Goal: Complete application form

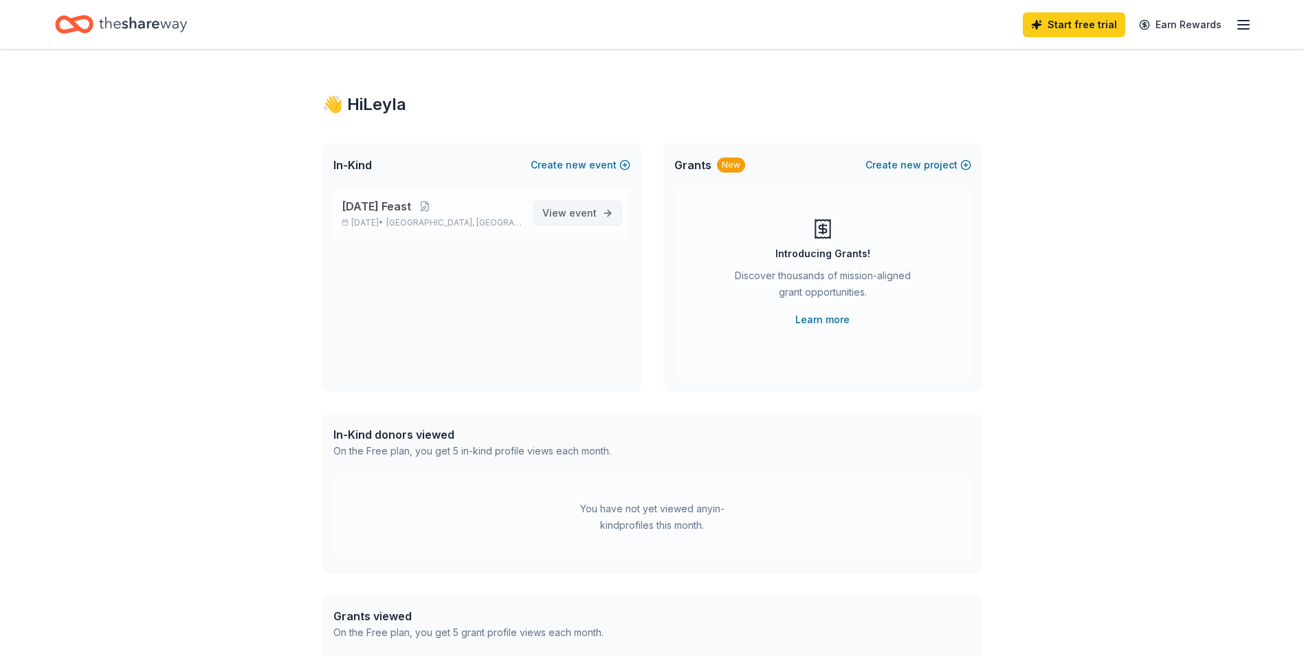
click at [580, 210] on span "event" at bounding box center [583, 213] width 28 height 12
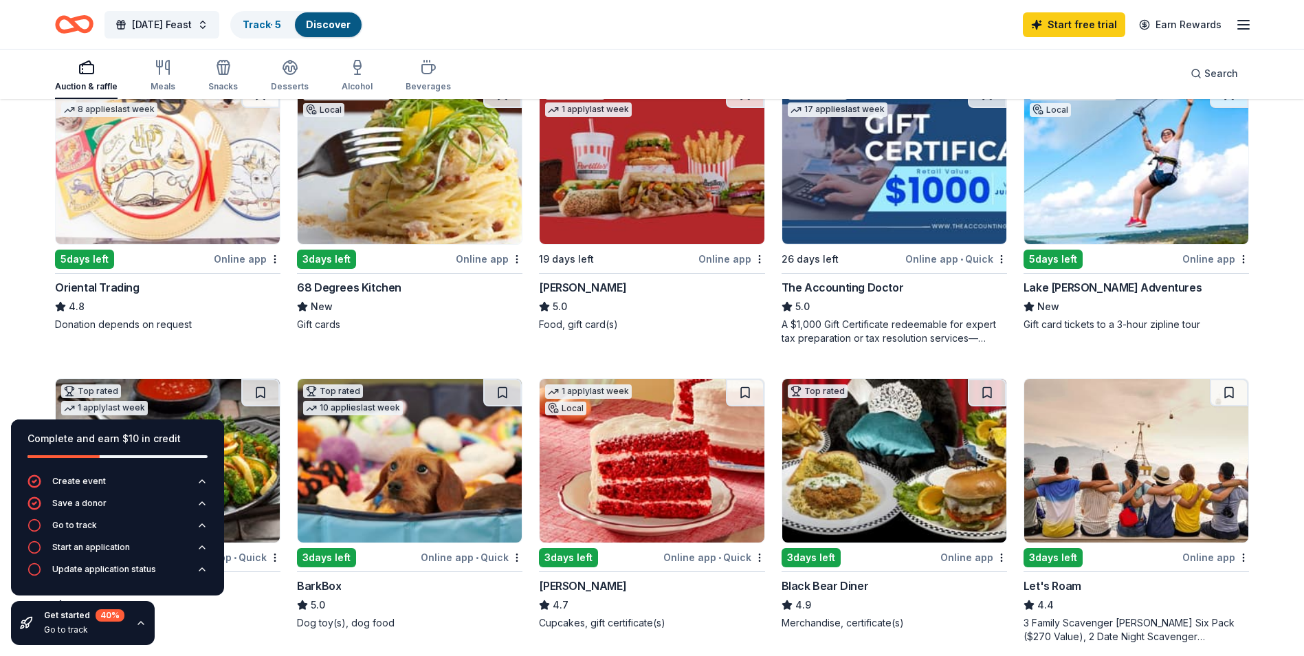
scroll to position [481, 0]
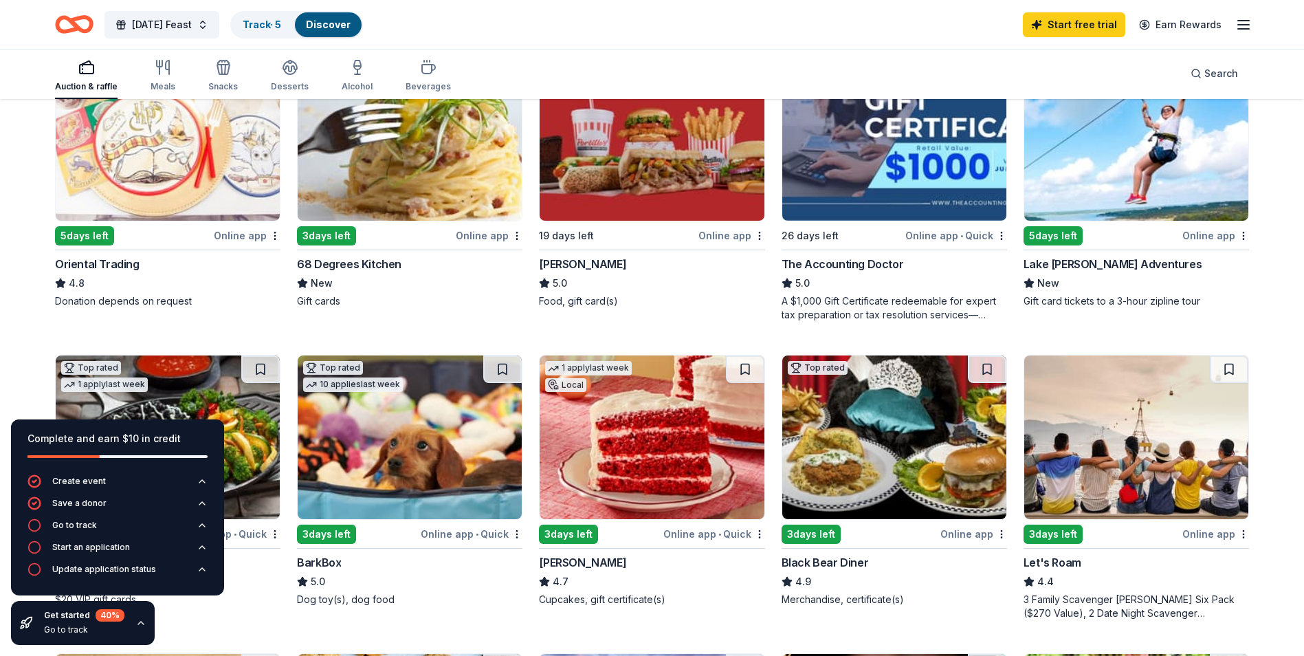
click at [892, 165] on img at bounding box center [894, 139] width 224 height 164
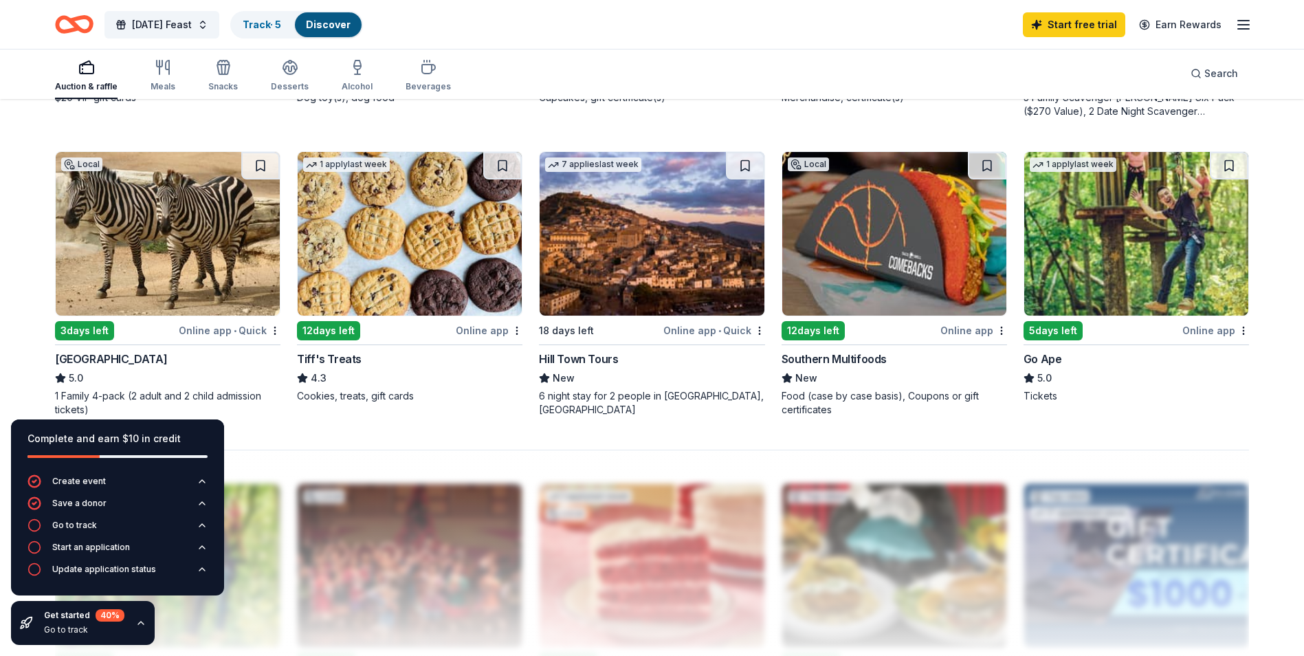
scroll to position [1031, 0]
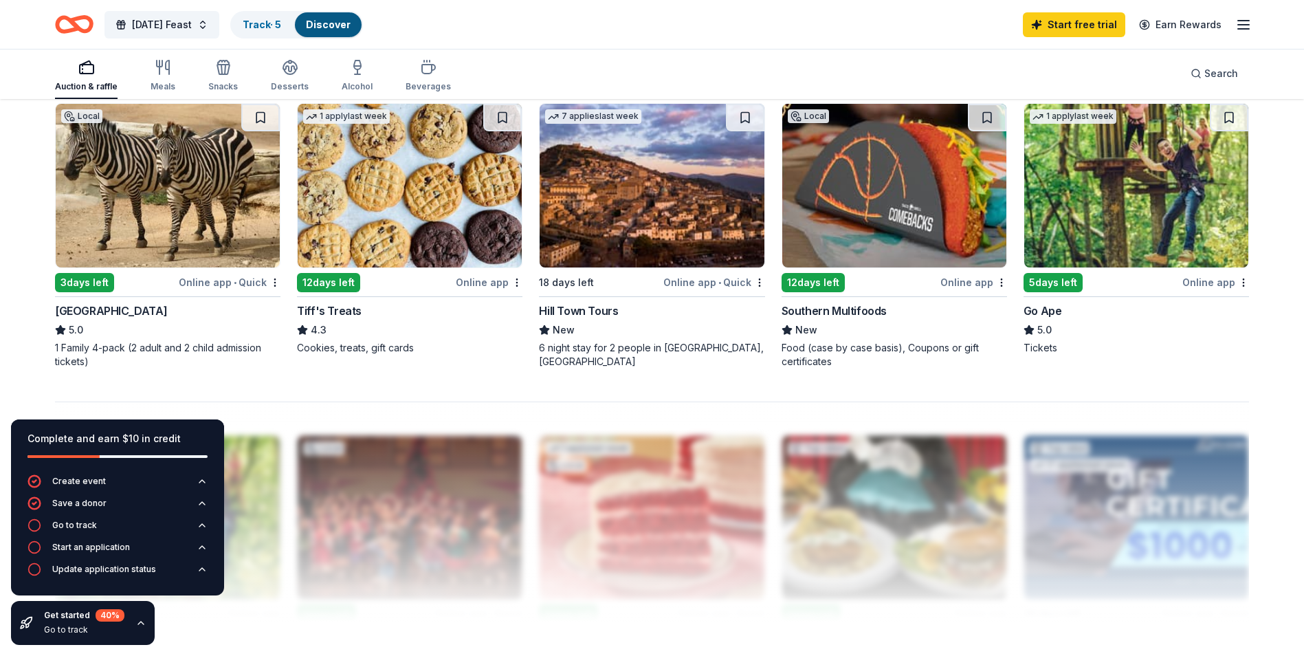
click at [446, 188] on img at bounding box center [410, 186] width 224 height 164
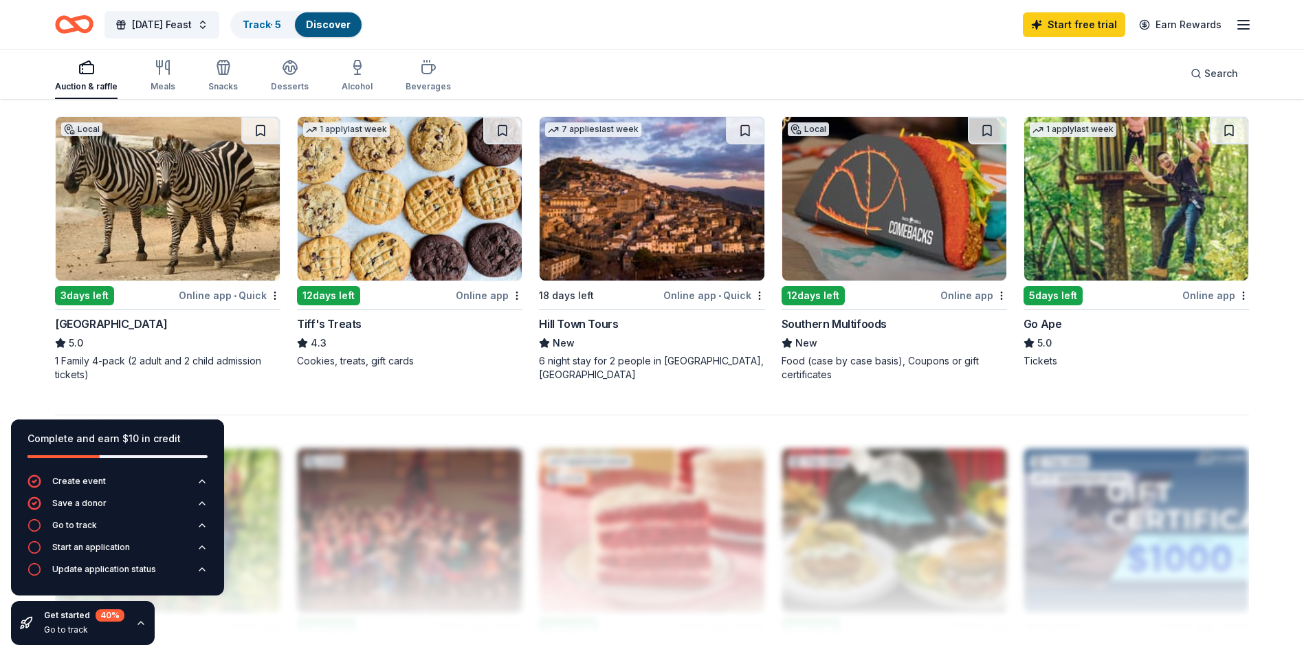
scroll to position [985, 0]
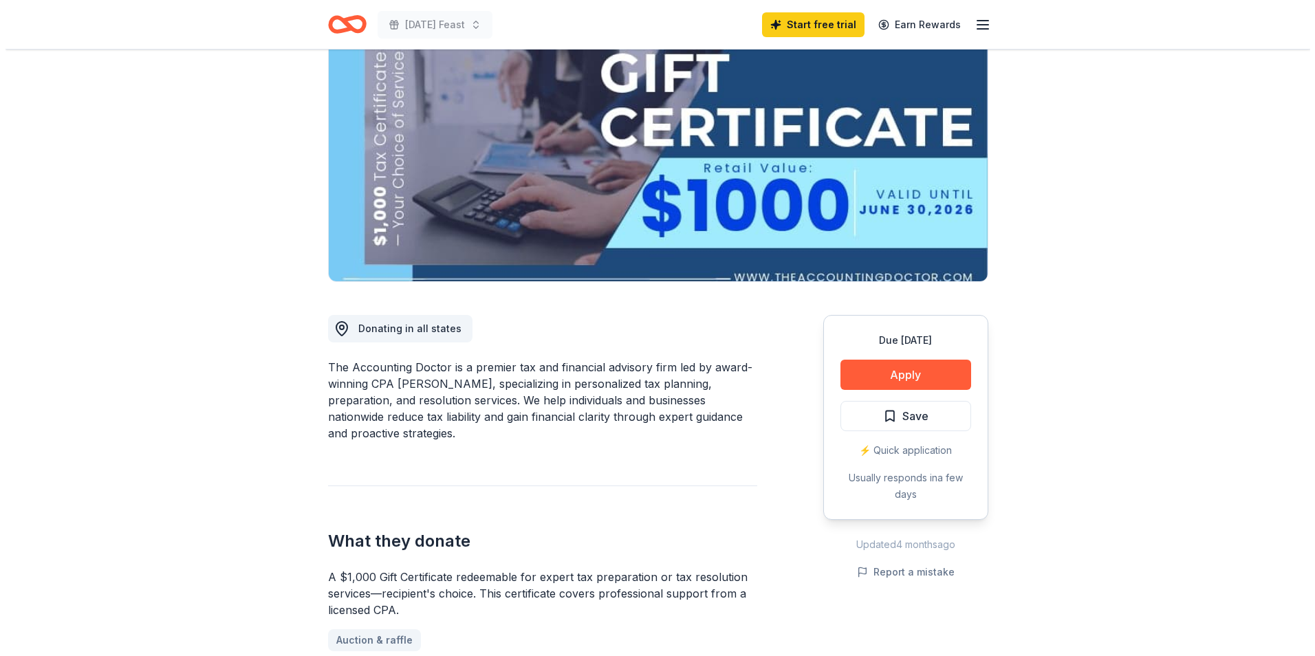
scroll to position [138, 0]
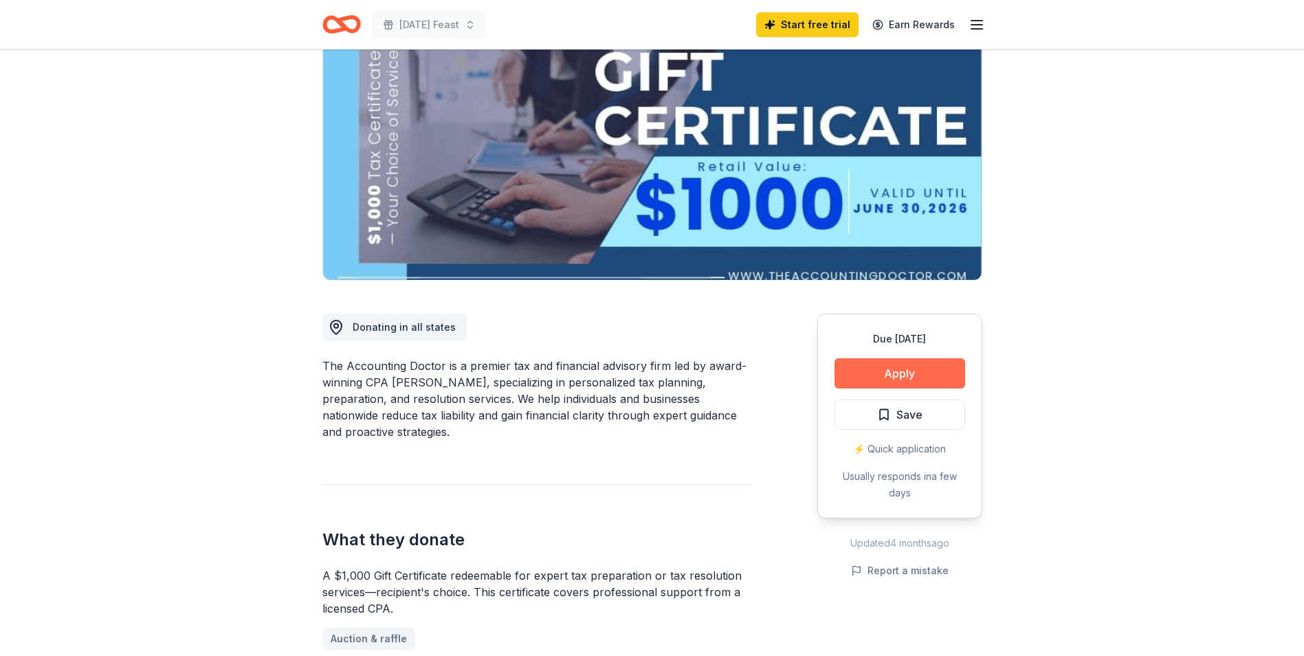
click at [875, 380] on button "Apply" at bounding box center [900, 373] width 131 height 30
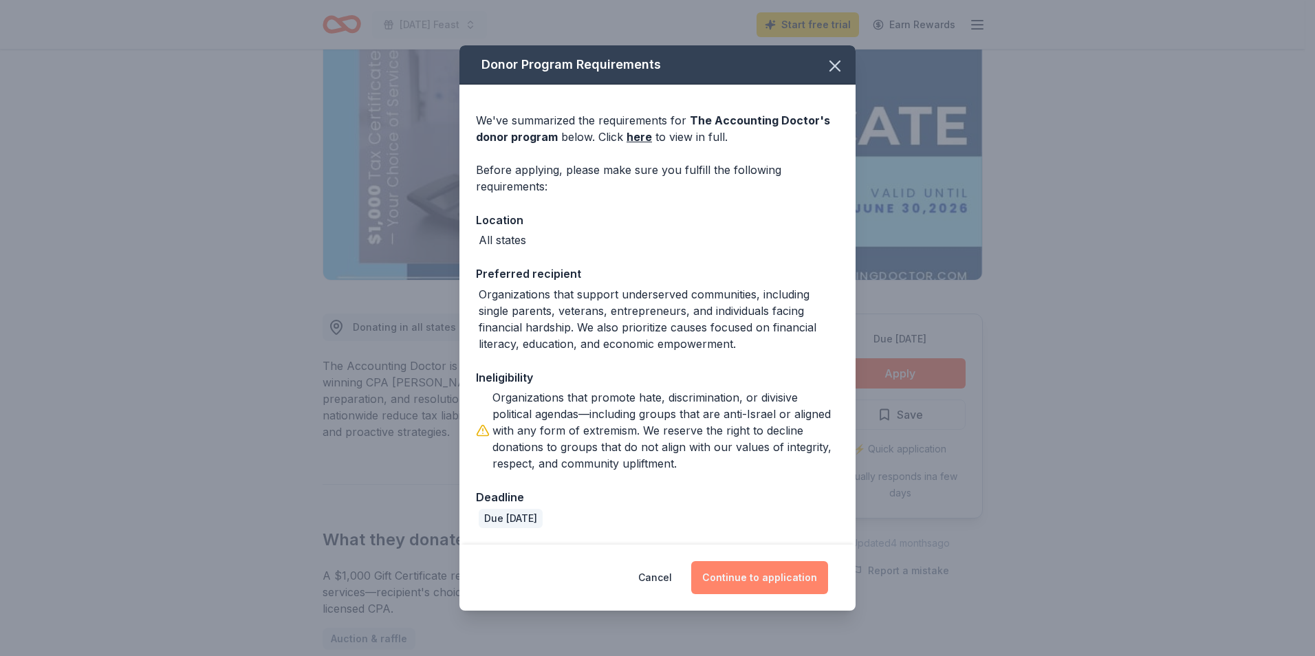
click at [760, 573] on button "Continue to application" at bounding box center [759, 577] width 137 height 33
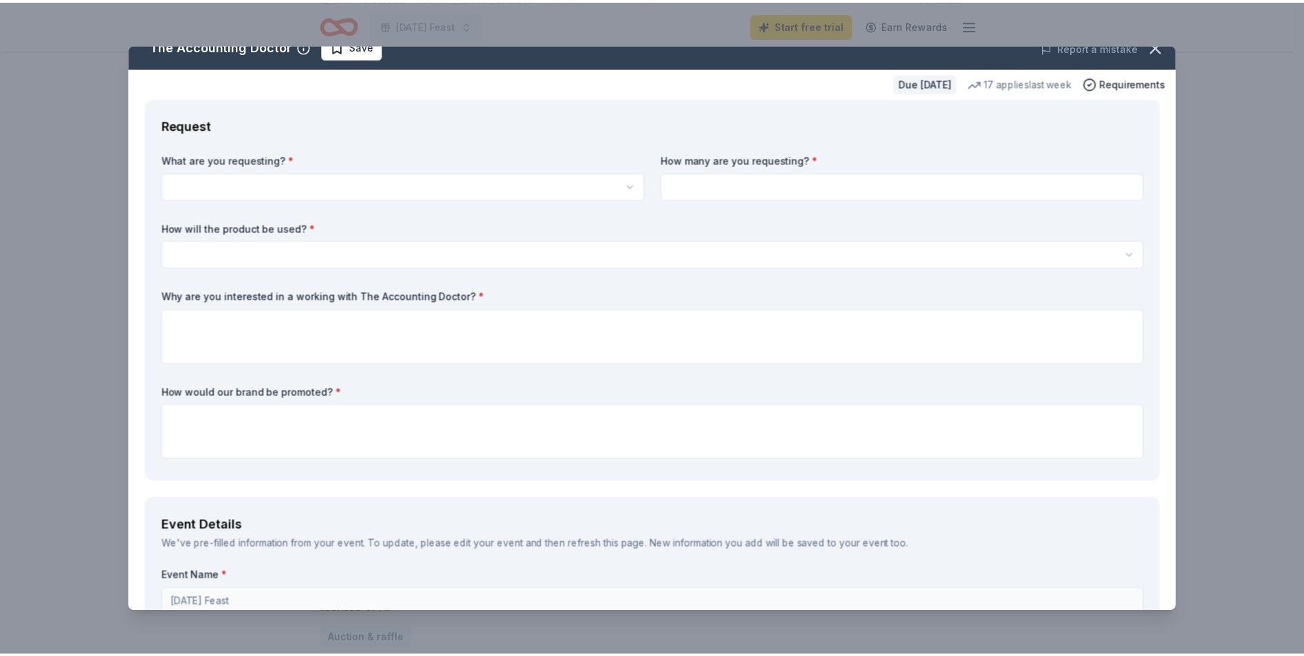
scroll to position [0, 0]
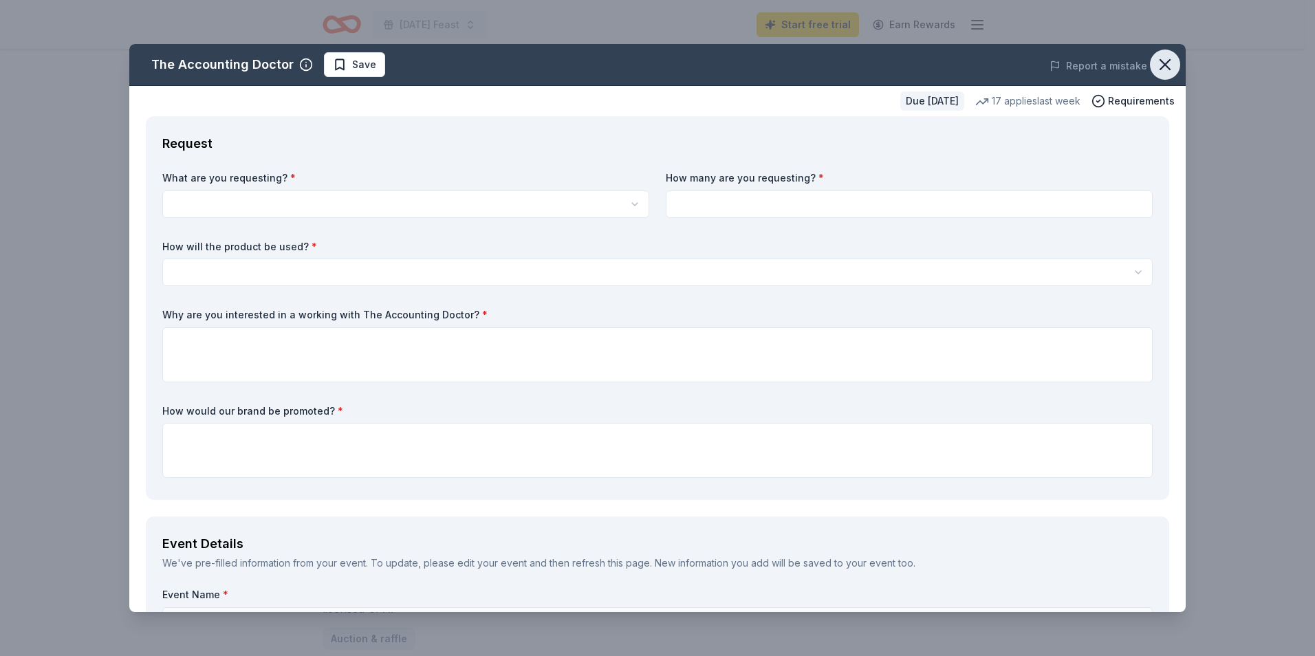
click at [1150, 63] on button "button" at bounding box center [1165, 65] width 30 height 30
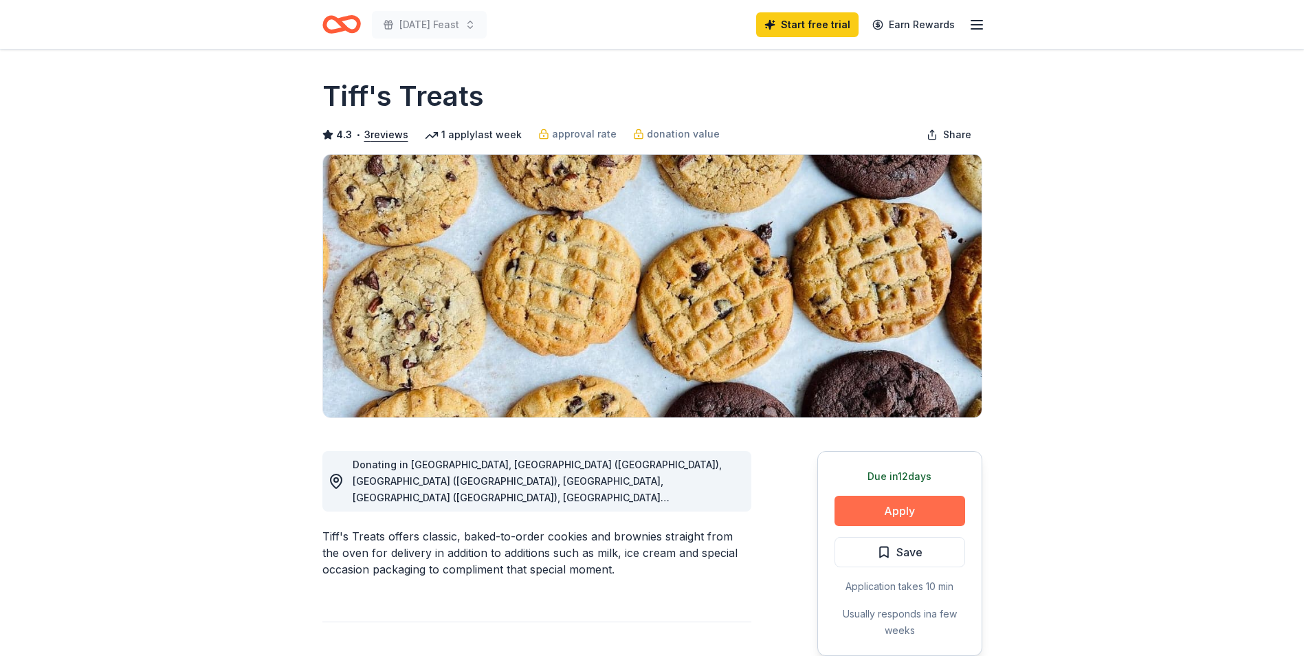
click at [914, 517] on button "Apply" at bounding box center [900, 511] width 131 height 30
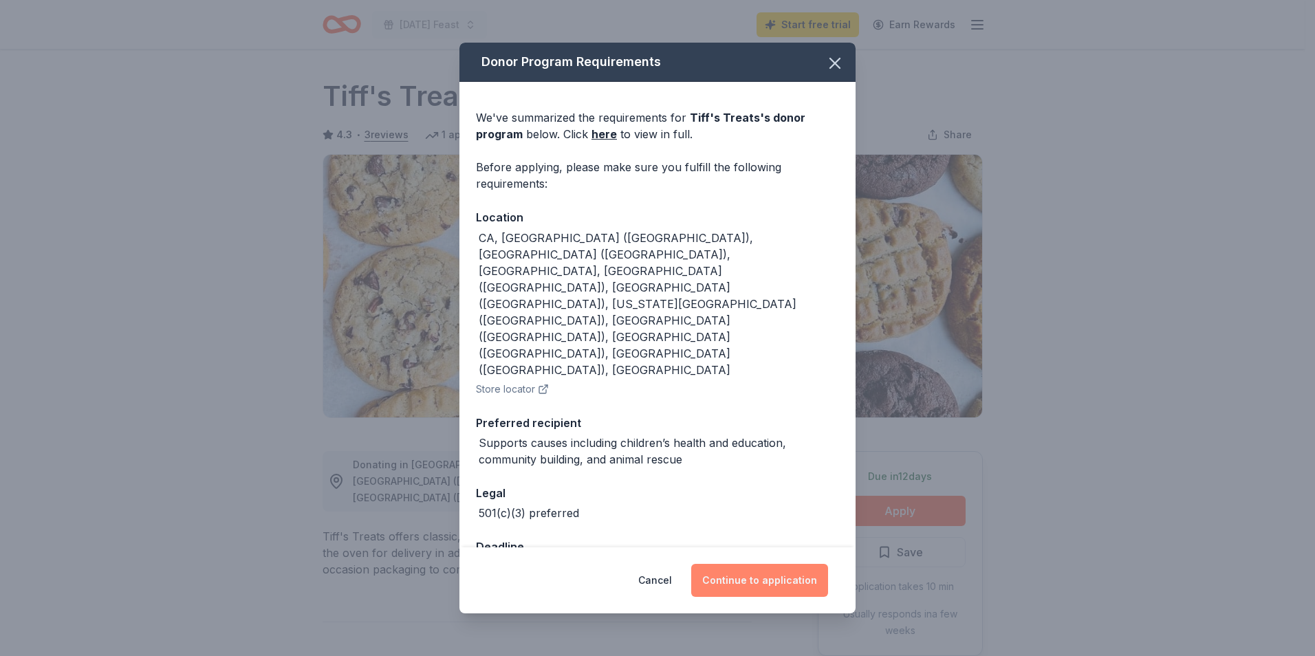
click at [780, 564] on button "Continue to application" at bounding box center [759, 580] width 137 height 33
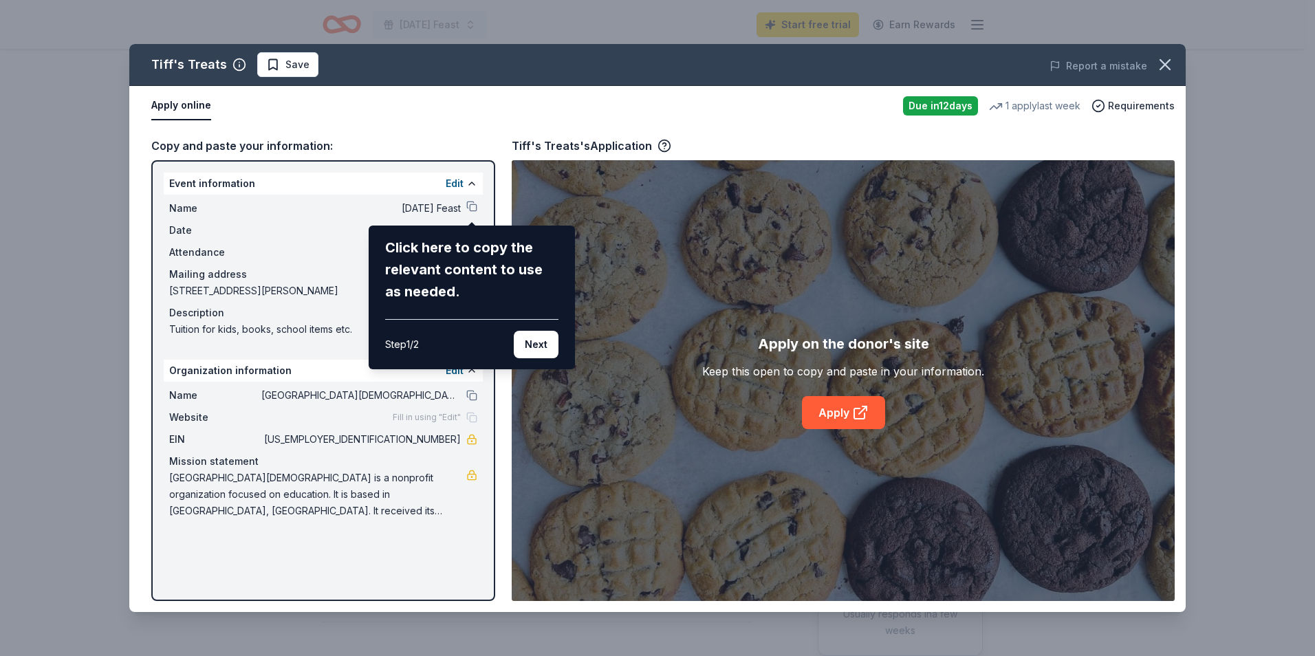
click at [472, 204] on div "Tiff's Treats Save Report a mistake Apply online Due in 12 days 1 apply last we…" at bounding box center [657, 328] width 1056 height 568
click at [521, 352] on button "Next" at bounding box center [536, 345] width 45 height 28
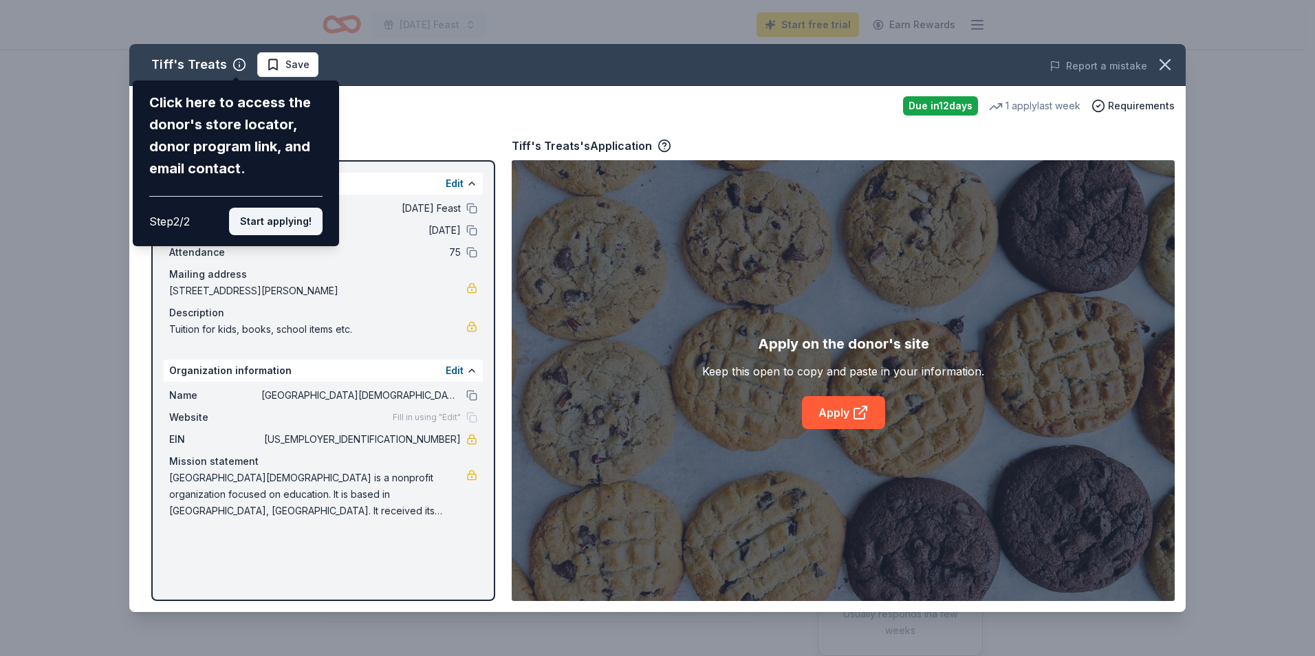
click at [311, 217] on button "Start applying!" at bounding box center [276, 222] width 94 height 28
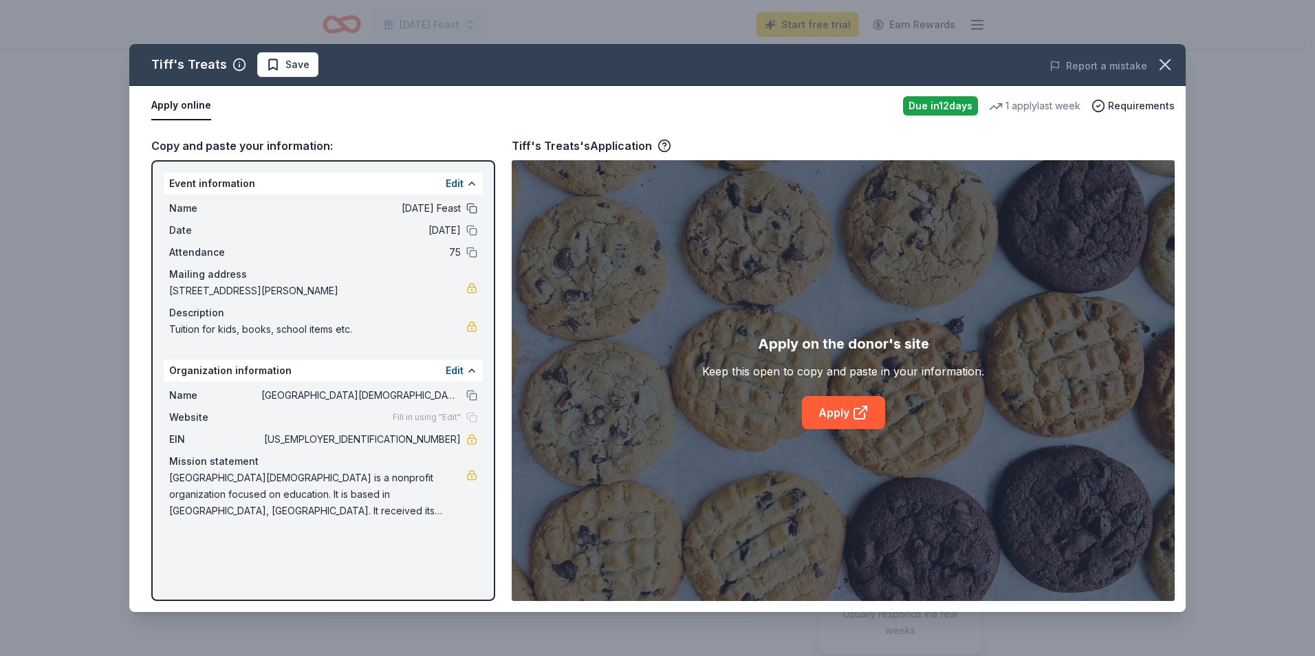
click at [466, 205] on button at bounding box center [471, 208] width 11 height 11
click at [469, 232] on button at bounding box center [471, 230] width 11 height 11
click at [470, 253] on button at bounding box center [471, 252] width 11 height 11
click at [472, 392] on button at bounding box center [471, 395] width 11 height 11
click at [450, 184] on button "Edit" at bounding box center [455, 183] width 18 height 17
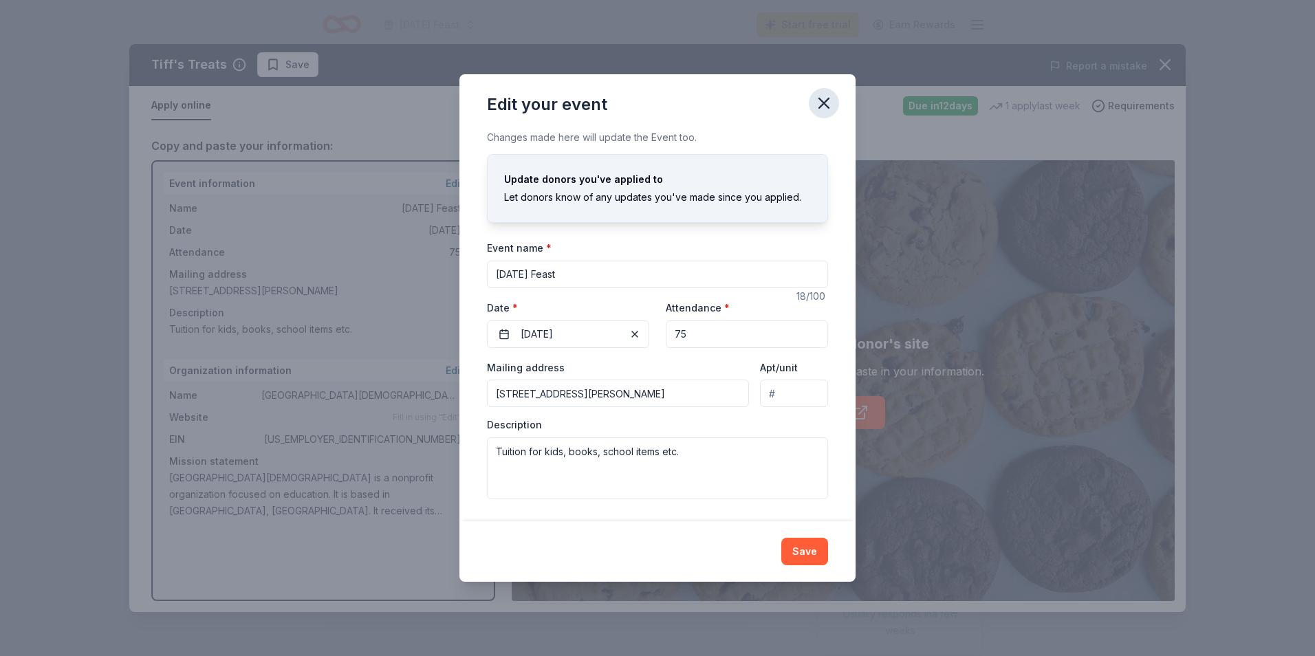
click at [826, 107] on icon "button" at bounding box center [823, 103] width 19 height 19
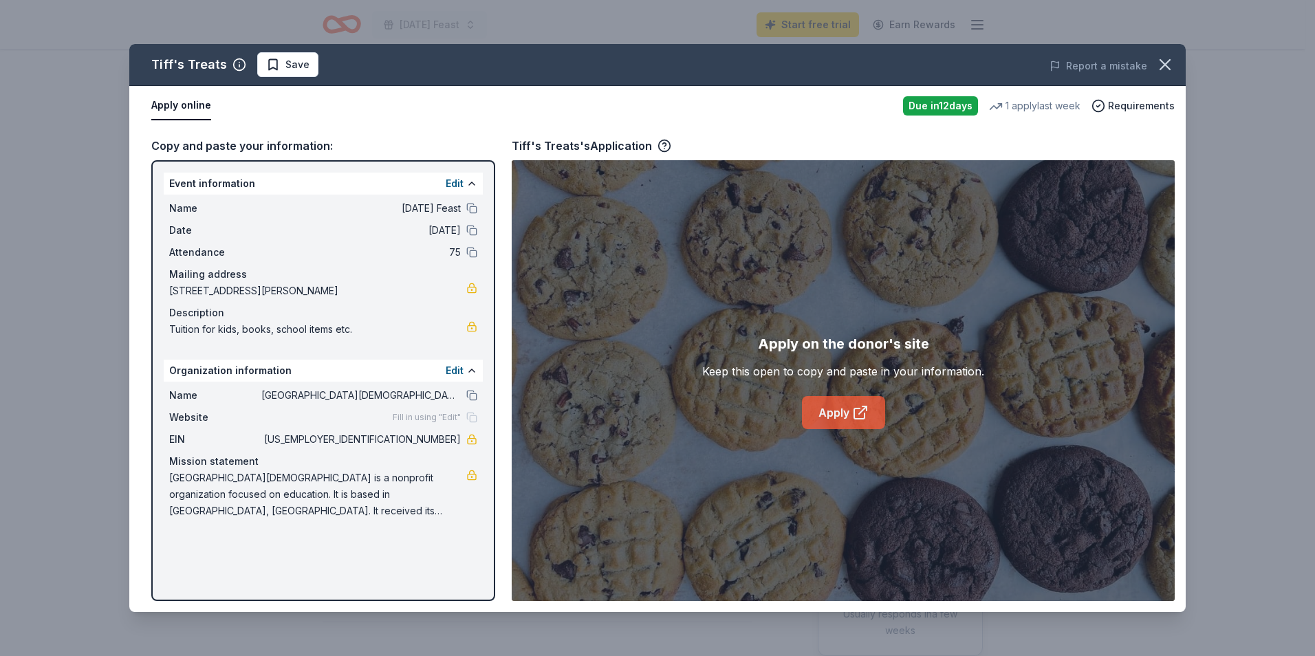
click at [828, 417] on link "Apply" at bounding box center [843, 412] width 83 height 33
click at [855, 415] on icon at bounding box center [860, 412] width 17 height 17
click at [1154, 65] on button "button" at bounding box center [1165, 65] width 30 height 30
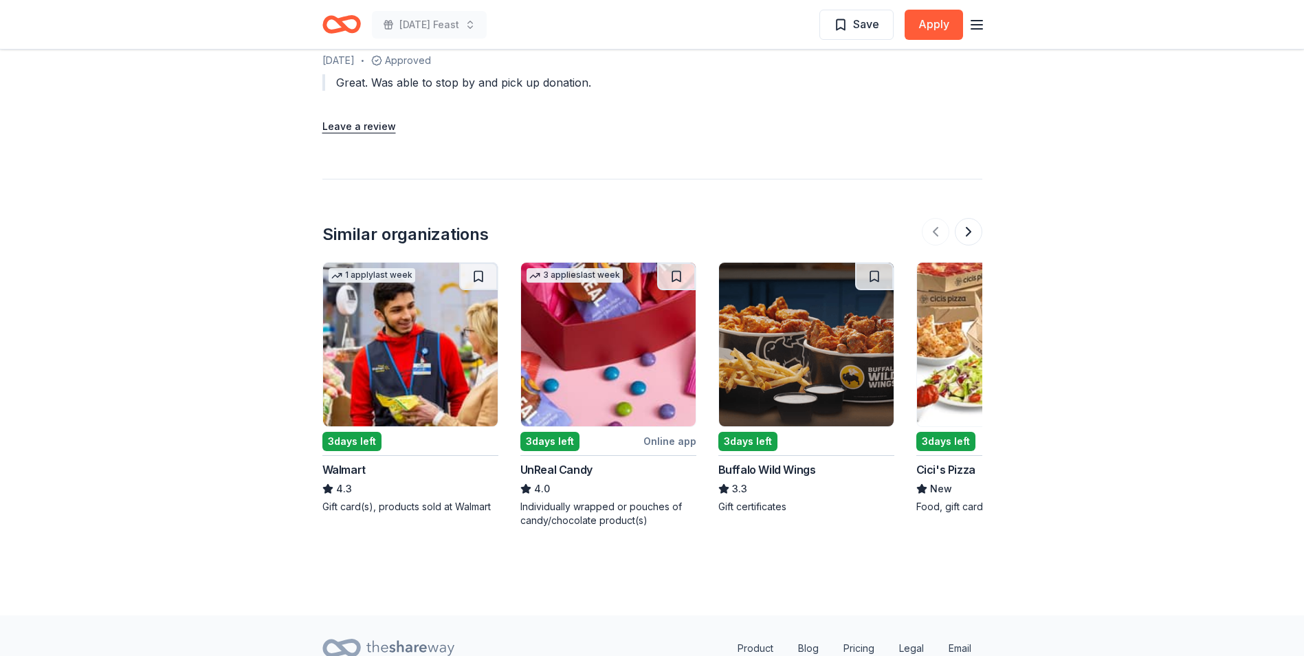
scroll to position [1619, 0]
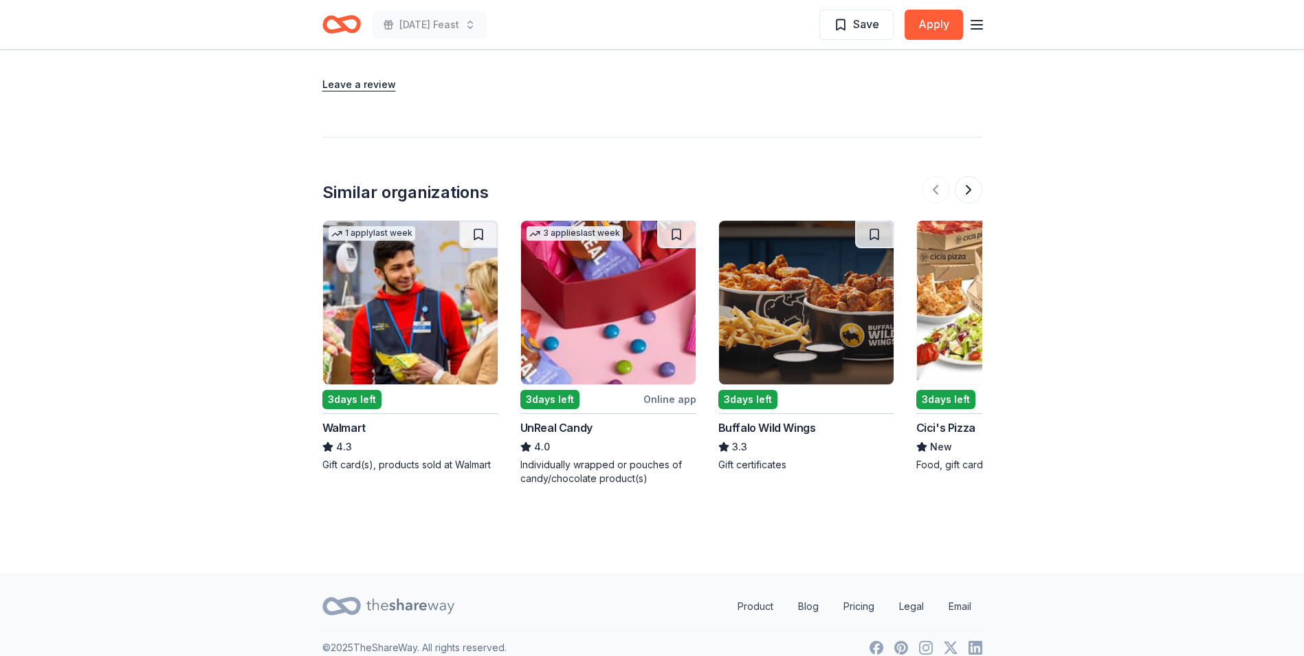
click at [402, 342] on img at bounding box center [410, 303] width 175 height 164
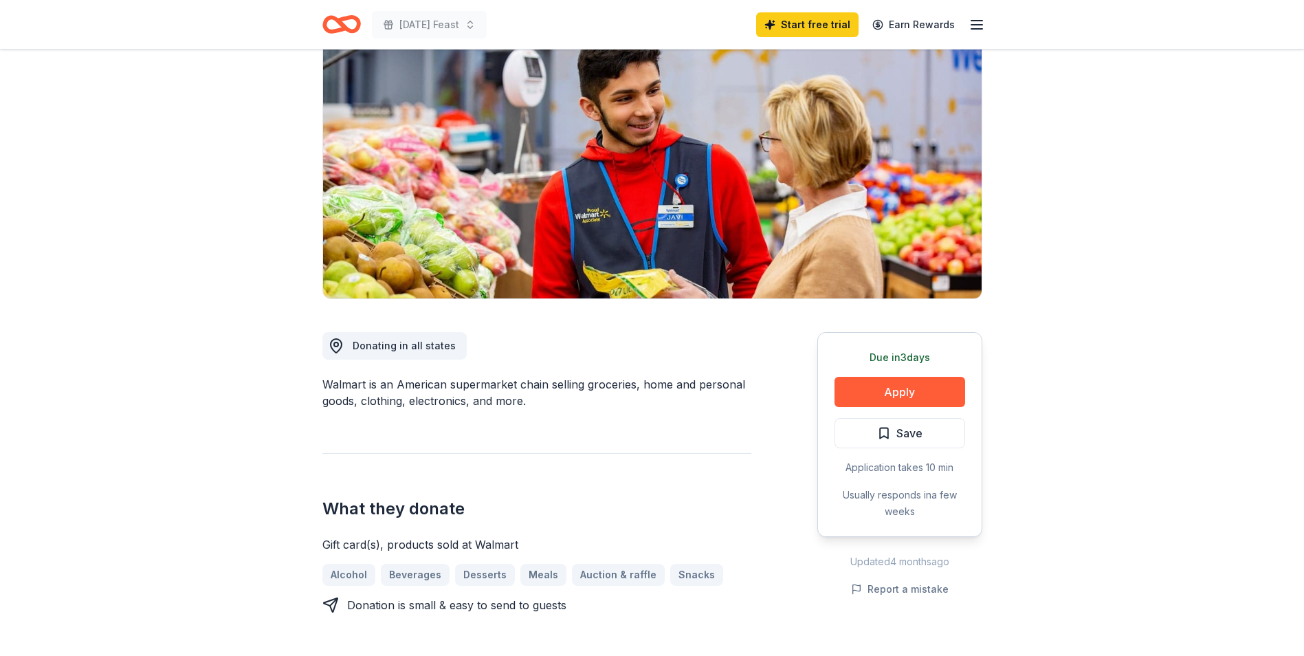
scroll to position [138, 0]
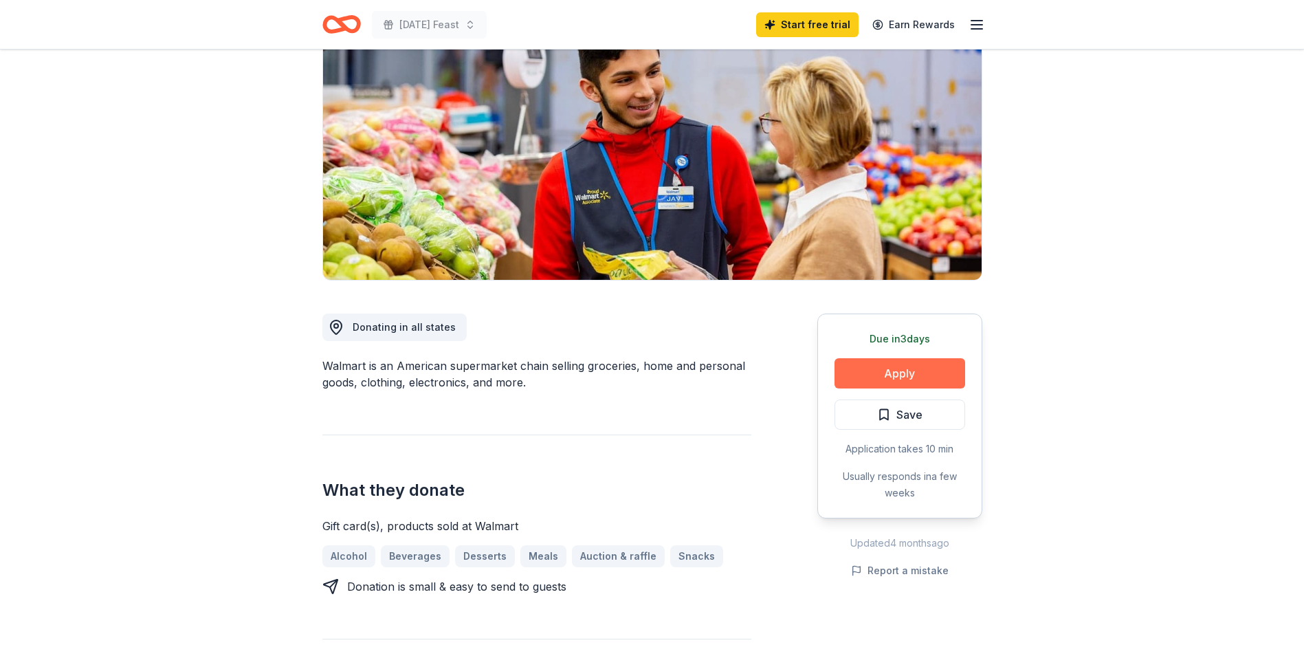
click at [905, 367] on button "Apply" at bounding box center [900, 373] width 131 height 30
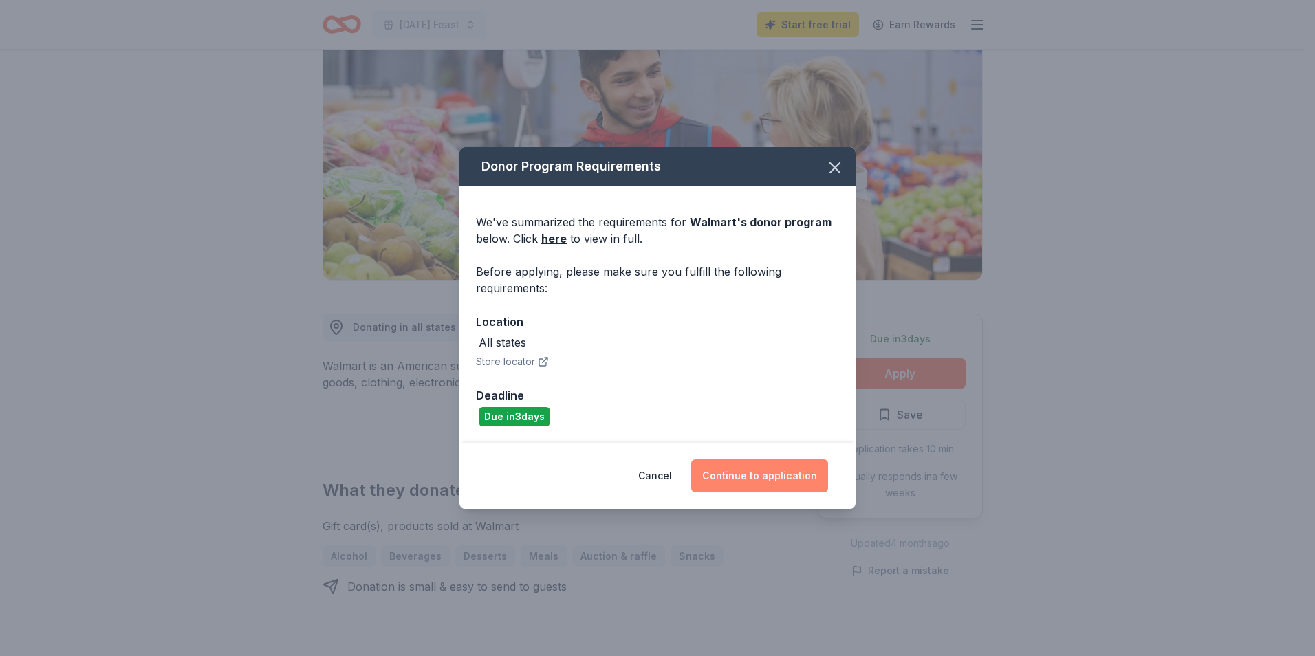
click at [801, 481] on button "Continue to application" at bounding box center [759, 475] width 137 height 33
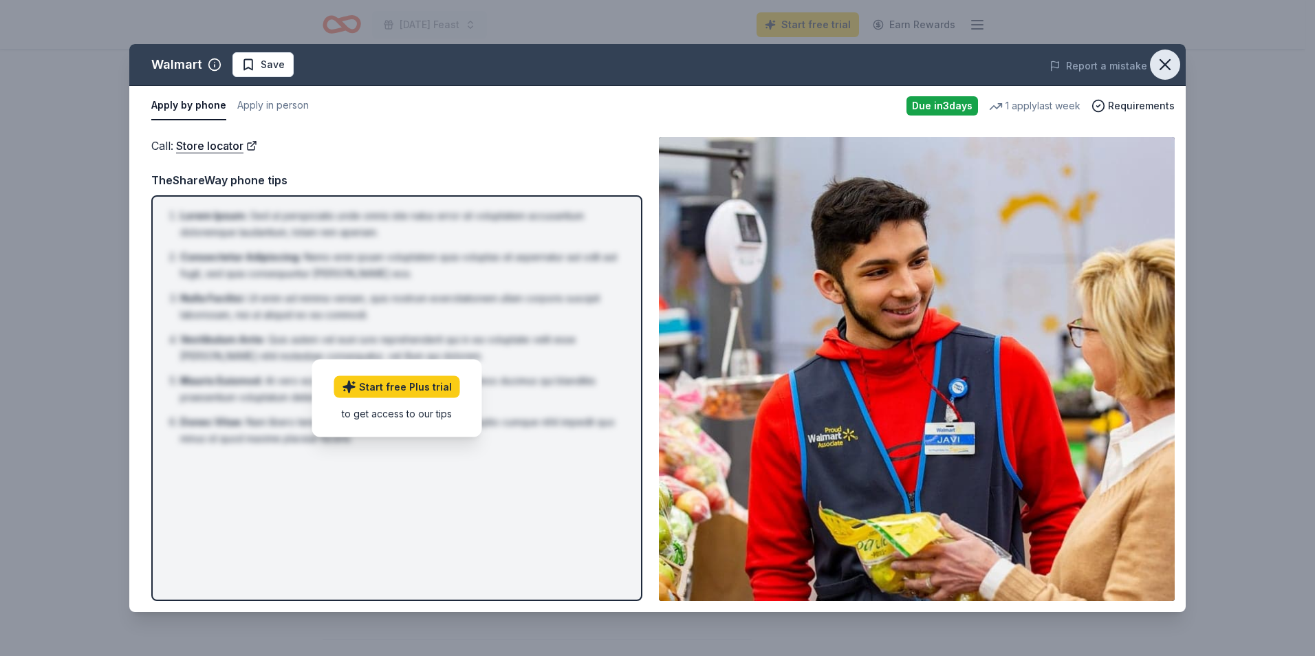
click at [1169, 67] on icon "button" at bounding box center [1164, 64] width 19 height 19
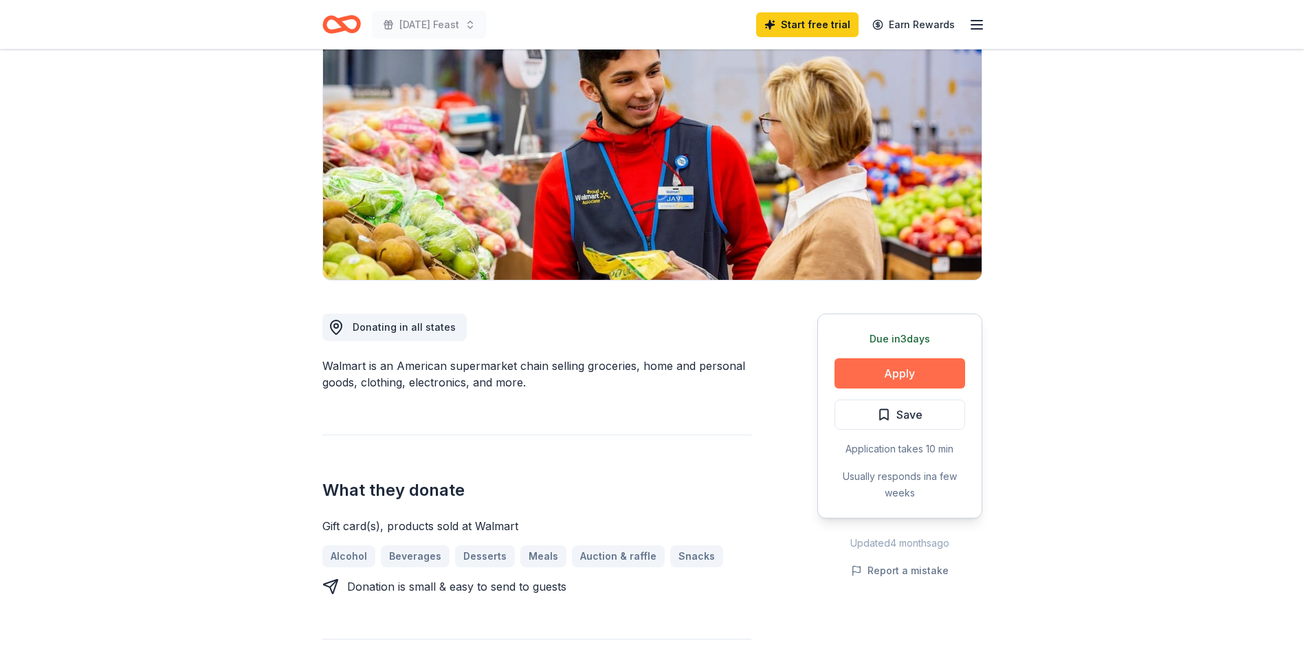
scroll to position [0, 0]
